Goal: Information Seeking & Learning: Learn about a topic

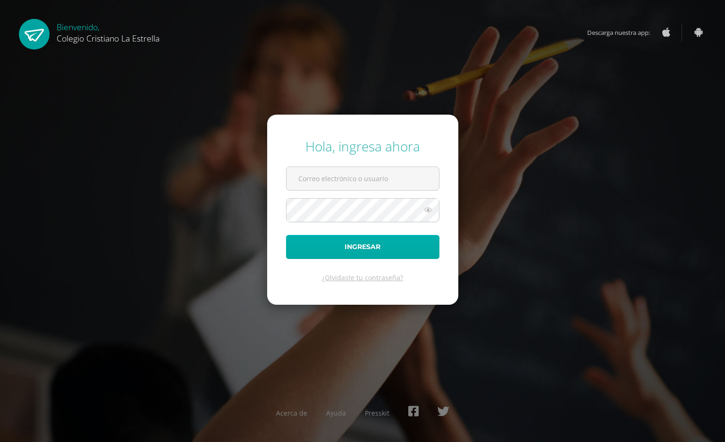
type input "[EMAIL_ADDRESS][DOMAIN_NAME]"
click at [318, 243] on button "Ingresar" at bounding box center [362, 247] width 153 height 24
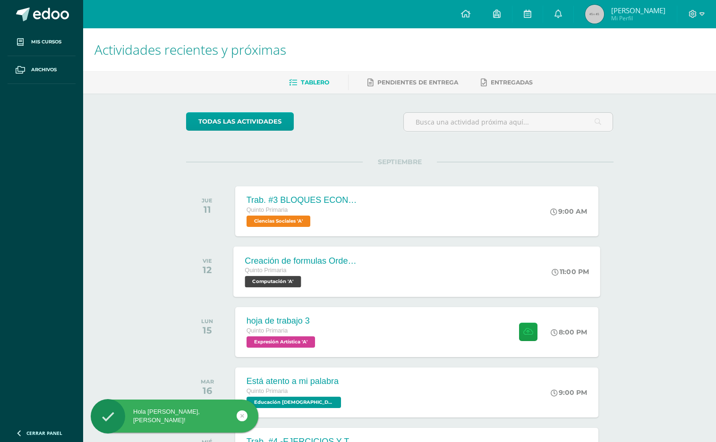
click at [280, 287] on span "Computación 'A'" at bounding box center [273, 281] width 56 height 11
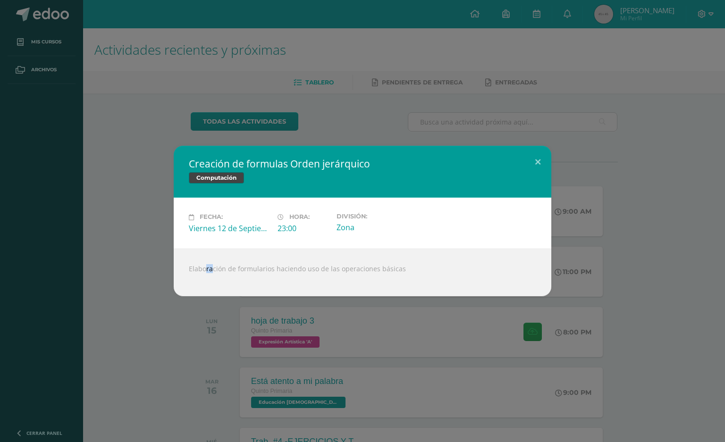
drag, startPoint x: 195, startPoint y: 270, endPoint x: 187, endPoint y: 272, distance: 8.7
click at [187, 272] on div "Elaboración de formularios haciendo uso de las operaciones básicas" at bounding box center [363, 273] width 378 height 48
click at [184, 274] on div "Elaboración de formularios haciendo uso de las operaciones básicas" at bounding box center [363, 273] width 378 height 48
drag, startPoint x: 187, startPoint y: 267, endPoint x: 375, endPoint y: 293, distance: 189.8
click at [375, 293] on div "Elaboración de formularios haciendo uso de las operaciones básicas" at bounding box center [363, 273] width 378 height 48
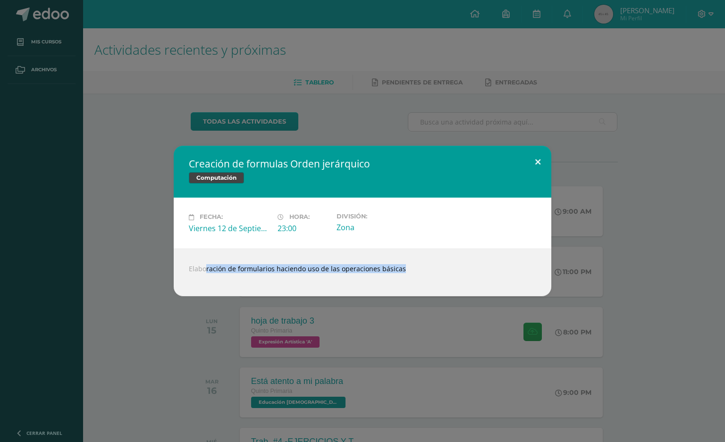
click at [536, 161] on button at bounding box center [538, 162] width 27 height 32
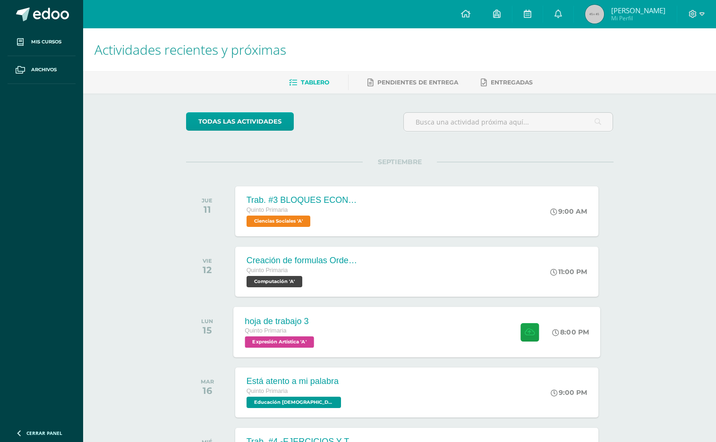
click at [420, 344] on div "hoja de trabajo 3 Quinto Primaria Expresión Artística 'A' 8:00 PM hoja de traba…" at bounding box center [416, 332] width 367 height 51
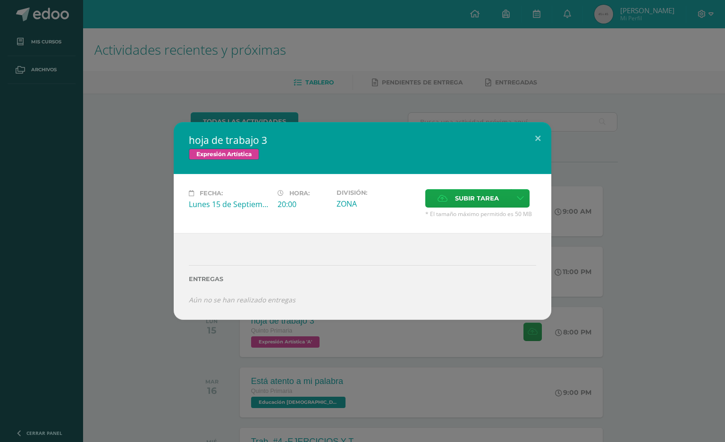
click at [7, 393] on div "hoja de trabajo 3 Expresión Artística Fecha: [DATE] Hora: 20:00 División: Subir…" at bounding box center [362, 221] width 725 height 442
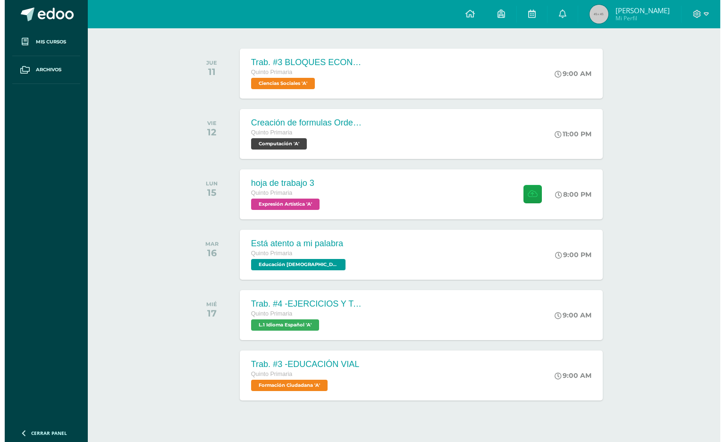
scroll to position [155, 0]
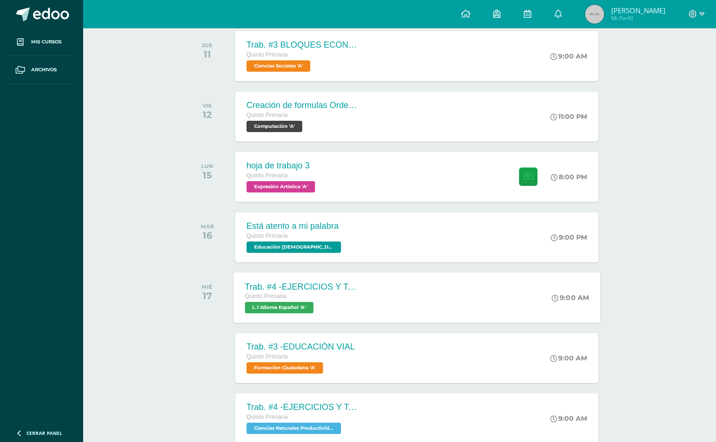
click at [299, 296] on div "Quinto Primaria" at bounding box center [302, 297] width 114 height 10
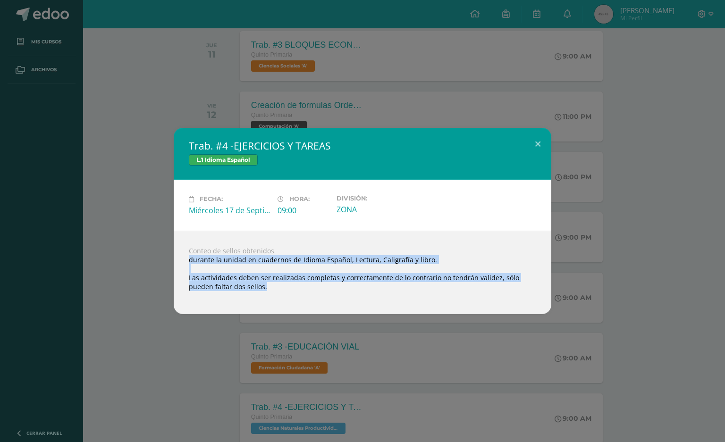
drag, startPoint x: 182, startPoint y: 260, endPoint x: 249, endPoint y: 310, distance: 84.3
click at [249, 310] on div "Conteo de sellos obtenidos durante la unidad en cuadernos de Idioma Español, Le…" at bounding box center [363, 273] width 378 height 84
click at [238, 329] on div "Trab. #4 -EJERCICIOS Y TAREAS L.1 Idioma Español Fecha: [DATE] Hora: 09:00 Divi…" at bounding box center [362, 221] width 725 height 442
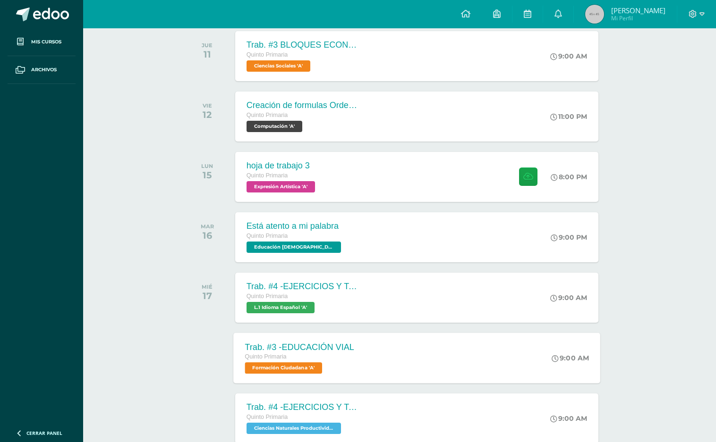
click at [279, 373] on span "Formación Ciudadana 'A'" at bounding box center [283, 368] width 77 height 11
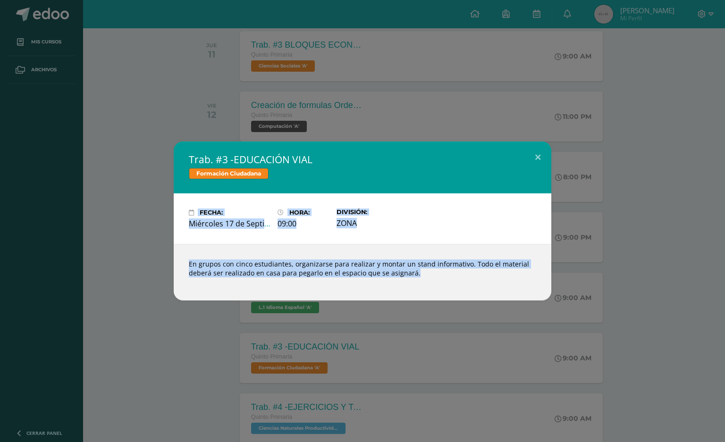
click at [253, 378] on div "Trab. #3 -EDUCACIÓN VIAL Formación Ciudadana Fecha: [DATE] Hora: 09:00 División:" at bounding box center [362, 221] width 725 height 442
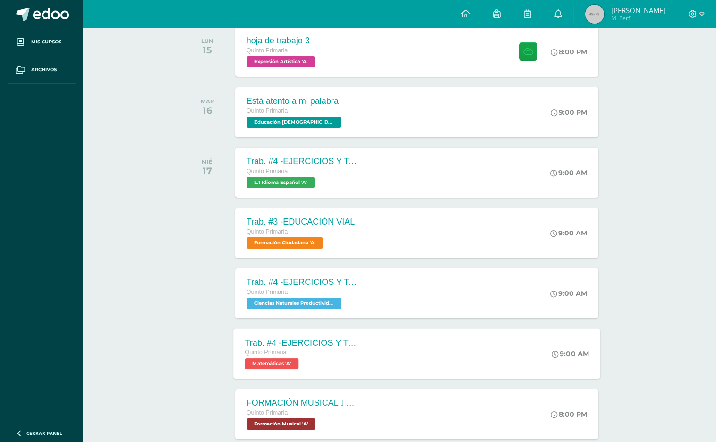
scroll to position [281, 0]
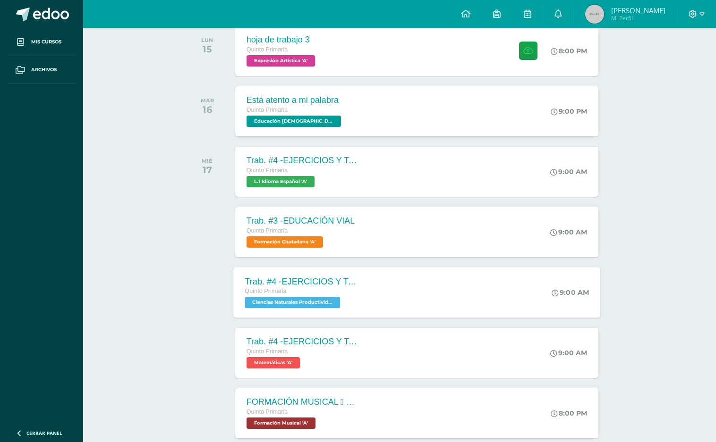
click at [311, 280] on div "Trab. #4 -EJERCICIOS Y TAREAS" at bounding box center [302, 282] width 114 height 10
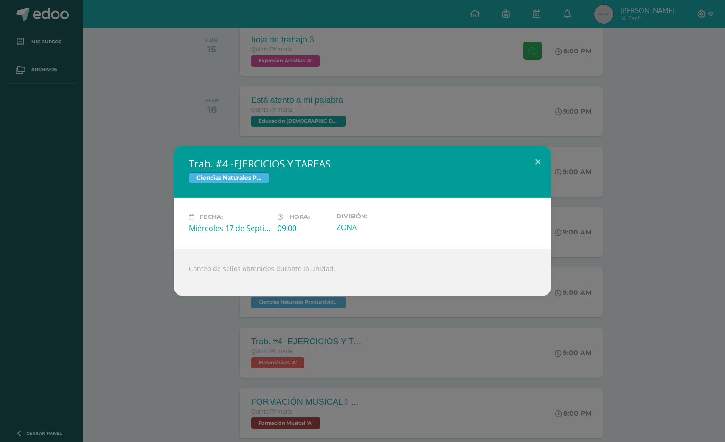
click at [266, 347] on div "Trab. #4 -EJERCICIOS Y TAREAS Ciencias Naturales Productividad y Desarrollo Fec…" at bounding box center [362, 221] width 725 height 442
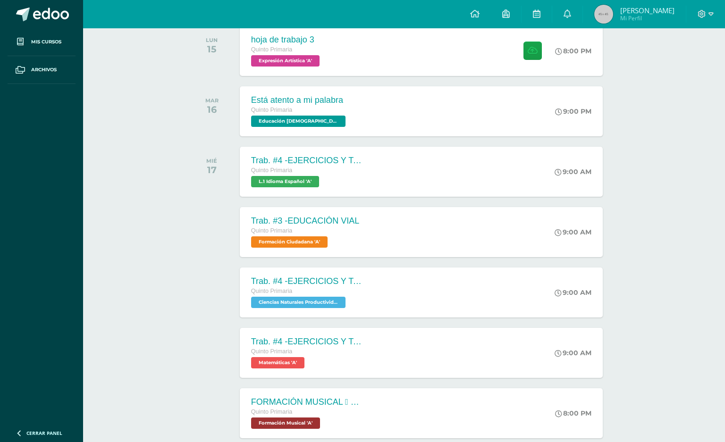
click at [266, 347] on div "Trab. #4 -EJERCICIOS Y TAREAS Ciencias Naturales Productividad y Desarrollo Fec…" at bounding box center [362, 221] width 725 height 442
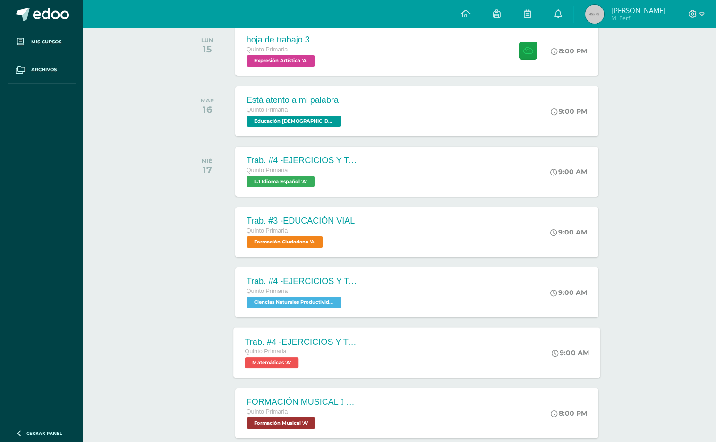
click at [271, 349] on span "Quinto Primaria" at bounding box center [266, 351] width 42 height 7
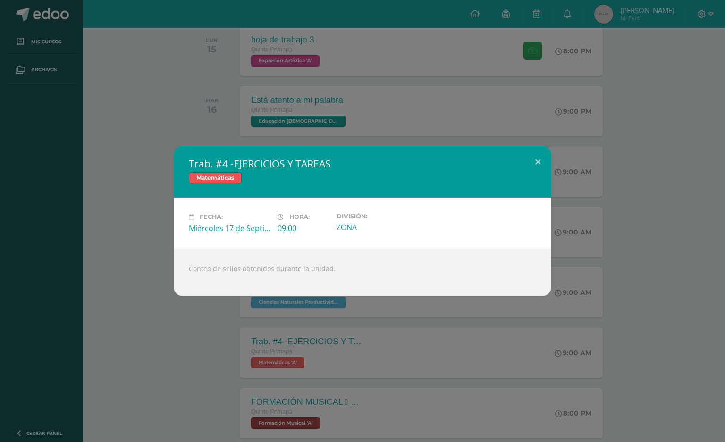
click at [235, 349] on div "Trab. #4 -EJERCICIOS Y TAREAS Matemáticas Fecha: [DATE] Hora: 09:00 División:" at bounding box center [362, 221] width 725 height 442
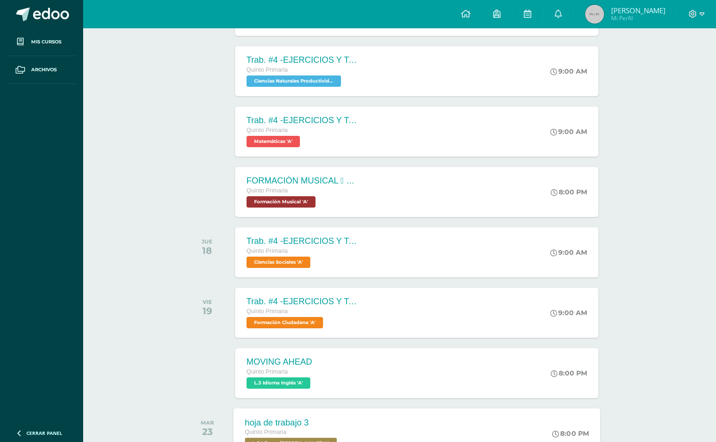
scroll to position [573, 0]
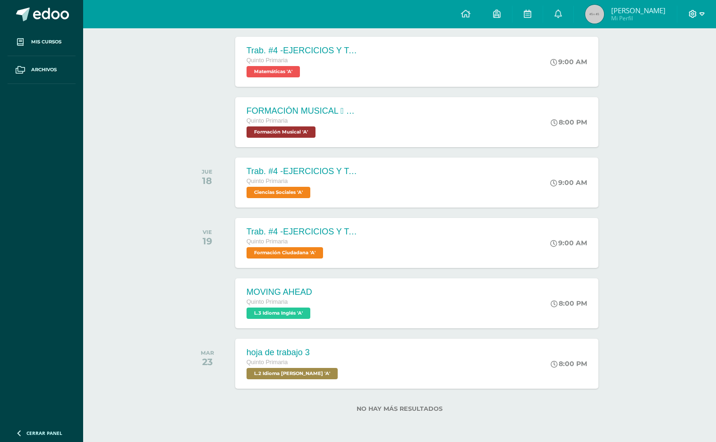
click at [696, 10] on icon at bounding box center [692, 14] width 8 height 8
click at [692, 65] on span "Cerrar sesión" at bounding box center [672, 64] width 42 height 9
